Goal: Information Seeking & Learning: Learn about a topic

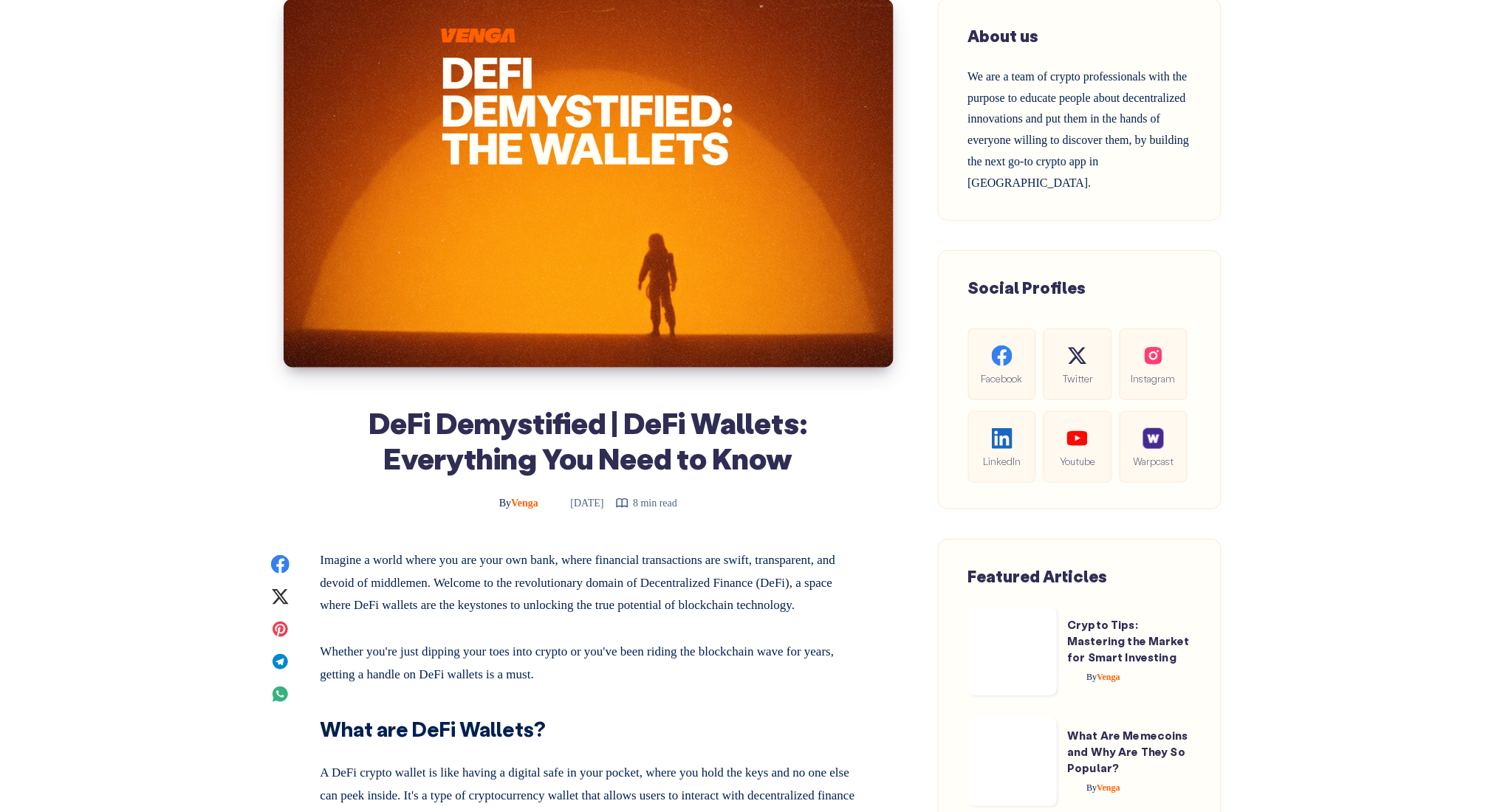
scroll to position [197, 0]
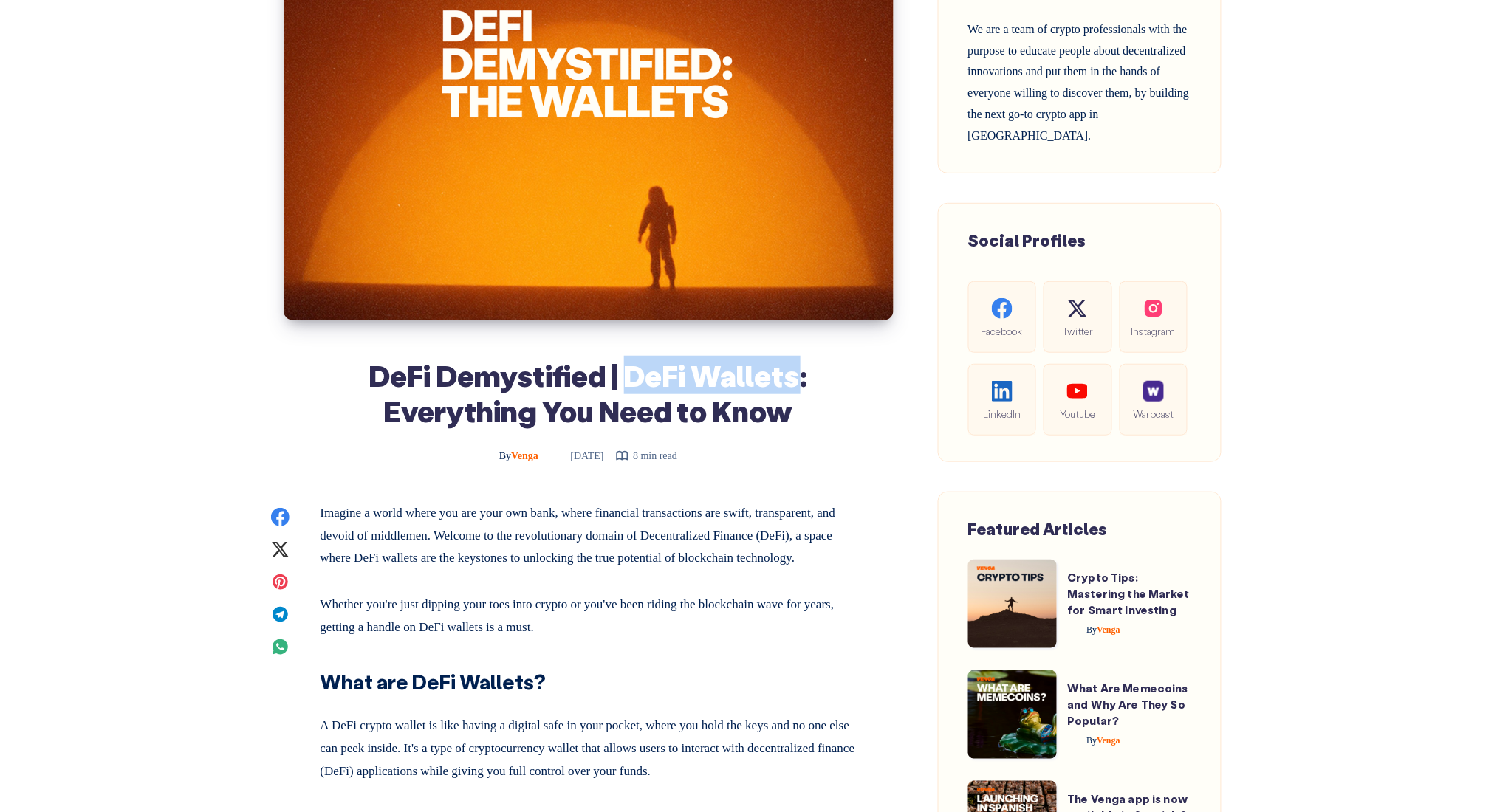
drag, startPoint x: 627, startPoint y: 376, endPoint x: 799, endPoint y: 365, distance: 172.4
click at [799, 365] on h1 "DeFi Demystified | DeFi Wallets: Everything You Need to Know" at bounding box center [589, 393] width 536 height 71
copy h1 "DeFi Wallets"
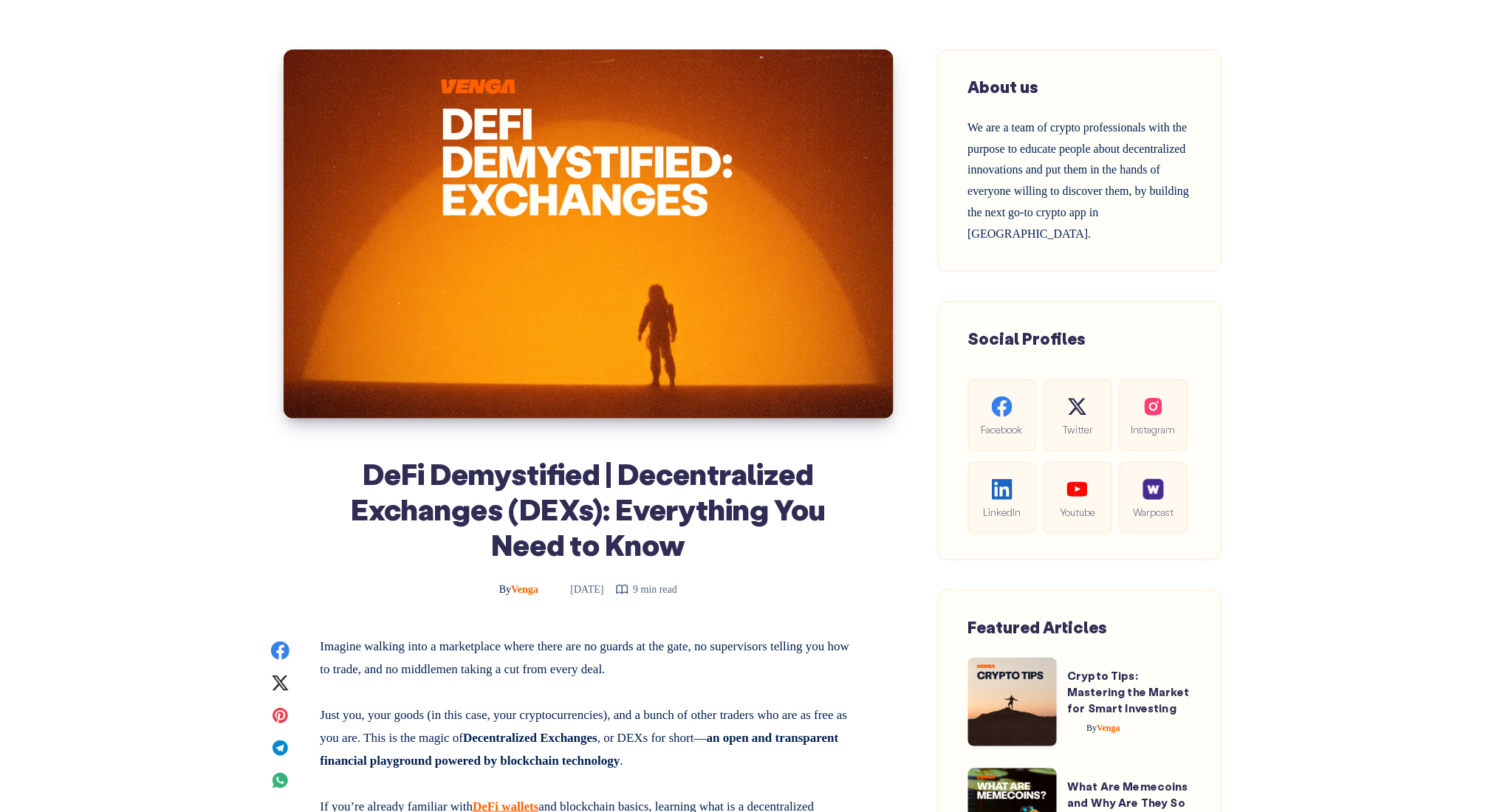
scroll to position [197, 0]
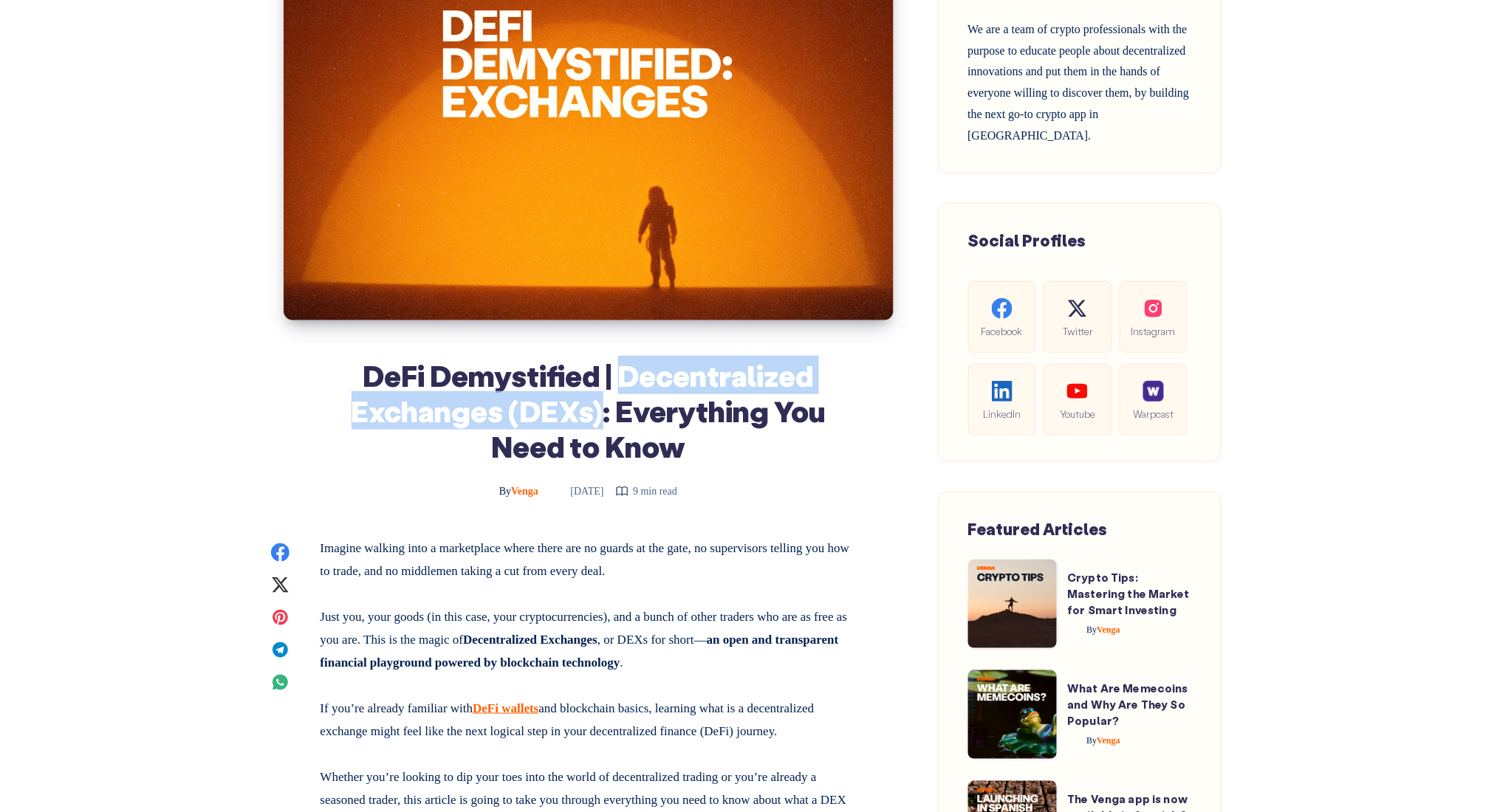
drag, startPoint x: 620, startPoint y: 376, endPoint x: 596, endPoint y: 417, distance: 47.5
click at [596, 417] on h1 "DeFi Demystified | Decentralized Exchanges (DEXs): Everything You Need to Know" at bounding box center [589, 410] width 536 height 106
copy h1 "Decentralized Exchanges (DEXs)"
click at [699, 361] on h1 "DeFi Demystified | Decentralized Exchanges (DEXs): Everything You Need to Know" at bounding box center [589, 410] width 536 height 106
drag, startPoint x: 620, startPoint y: 373, endPoint x: 499, endPoint y: 423, distance: 130.9
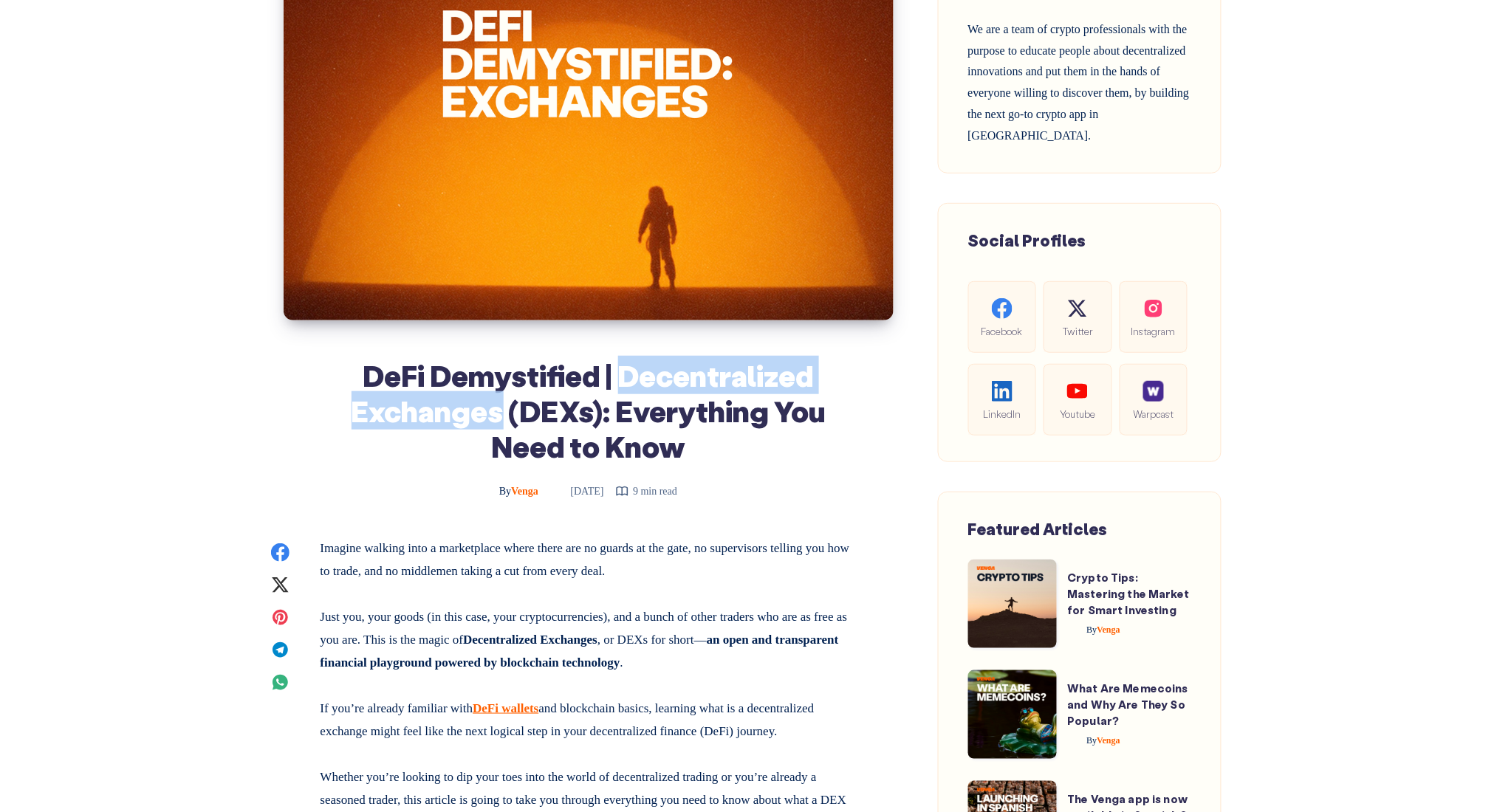
click at [499, 423] on h1 "DeFi Demystified | Decentralized Exchanges (DEXs): Everything You Need to Know" at bounding box center [589, 410] width 536 height 106
copy h1 "Decentralized Exchanges"
